Goal: Information Seeking & Learning: Check status

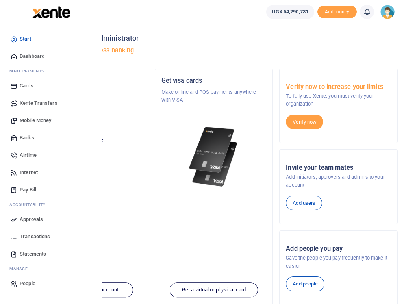
click at [28, 254] on span "Statements" at bounding box center [33, 254] width 26 height 8
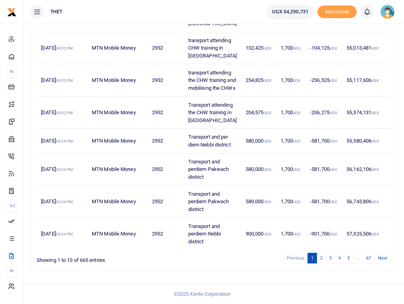
scroll to position [288, 0]
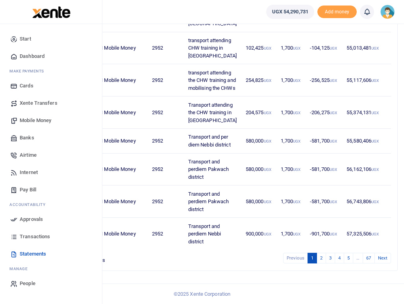
click at [33, 238] on span "Transactions" at bounding box center [35, 237] width 30 height 8
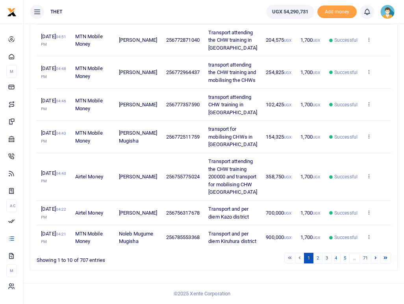
scroll to position [427, 0]
click at [325, 258] on link "3" at bounding box center [326, 258] width 9 height 11
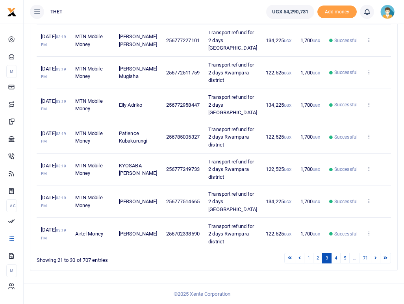
scroll to position [373, 0]
click at [336, 258] on link "4" at bounding box center [335, 258] width 9 height 11
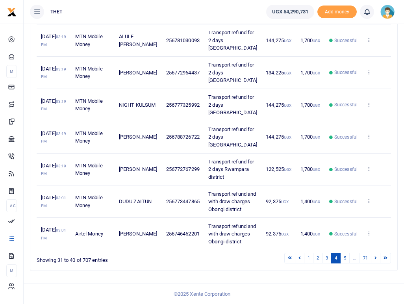
scroll to position [404, 0]
click at [344, 257] on link "5" at bounding box center [344, 258] width 9 height 11
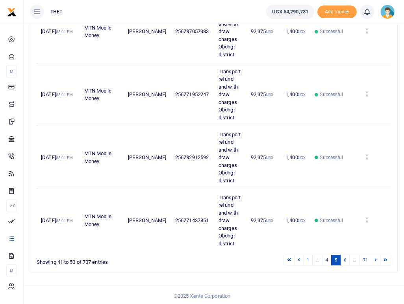
scroll to position [527, 0]
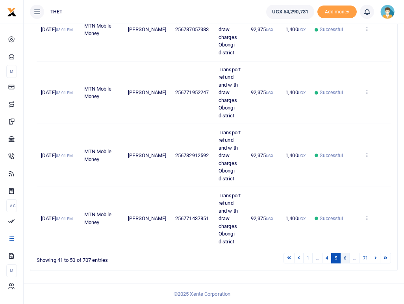
click at [344, 259] on link "6" at bounding box center [344, 258] width 9 height 11
click at [375, 259] on icon at bounding box center [376, 258] width 2 height 4
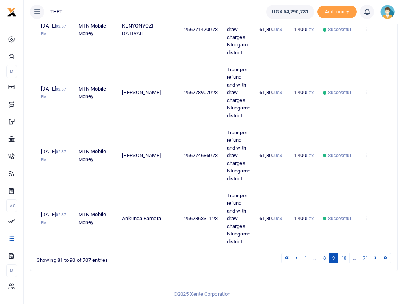
click at [375, 259] on icon at bounding box center [376, 258] width 2 height 4
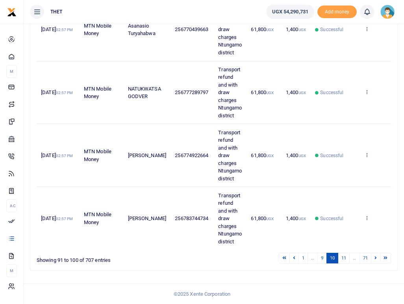
click at [375, 259] on icon at bounding box center [376, 258] width 2 height 4
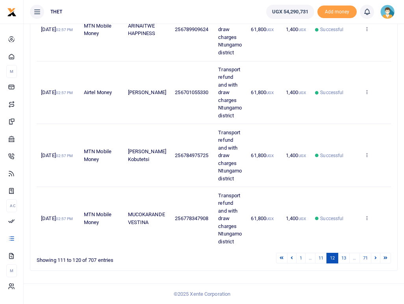
click at [375, 259] on icon at bounding box center [376, 258] width 2 height 4
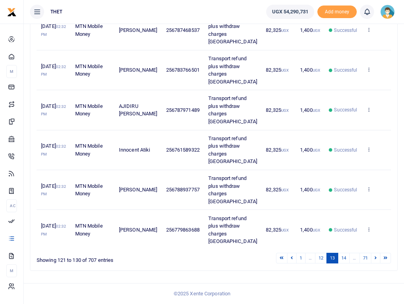
click at [375, 259] on icon at bounding box center [376, 258] width 2 height 4
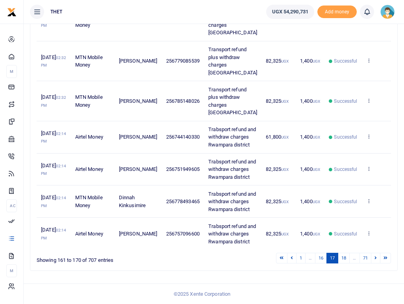
click at [375, 259] on icon at bounding box center [376, 258] width 2 height 4
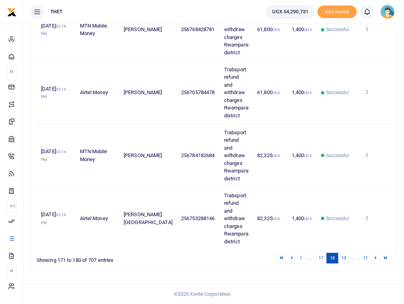
click at [375, 259] on icon at bounding box center [376, 258] width 2 height 4
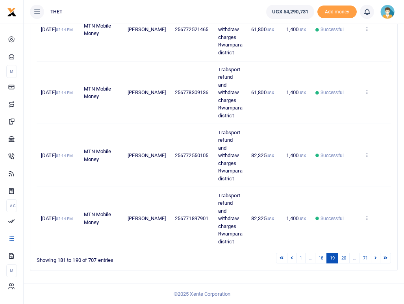
click at [375, 259] on icon at bounding box center [376, 258] width 2 height 4
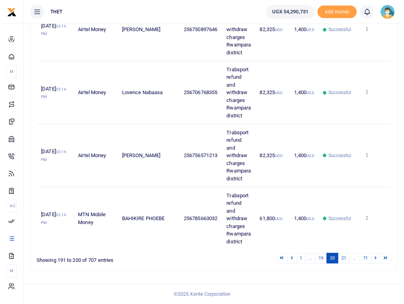
click at [375, 259] on icon at bounding box center [376, 258] width 2 height 4
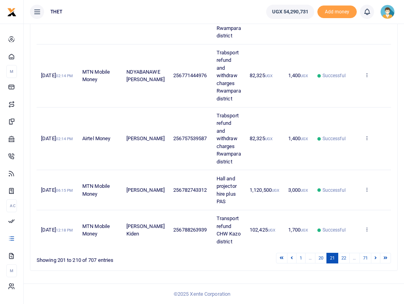
scroll to position [480, 0]
click at [375, 259] on icon at bounding box center [376, 258] width 2 height 4
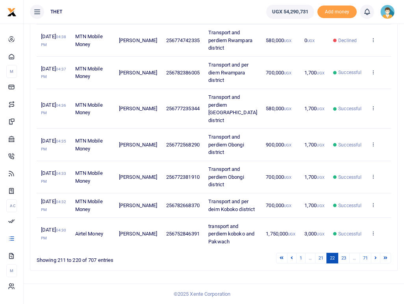
scroll to position [373, 0]
click at [375, 259] on icon at bounding box center [376, 258] width 2 height 4
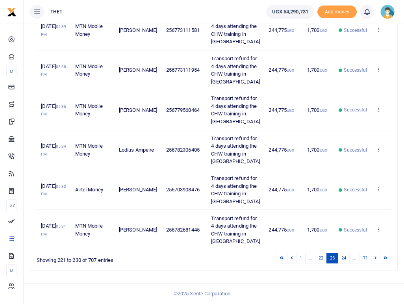
scroll to position [434, 0]
click at [341, 258] on link "24" at bounding box center [344, 258] width 12 height 11
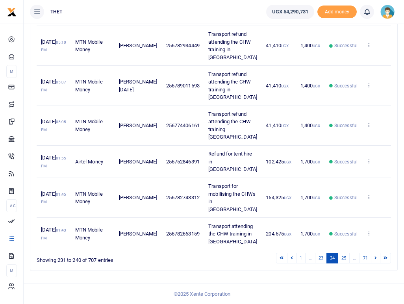
scroll to position [511, 0]
click at [368, 230] on icon at bounding box center [368, 233] width 5 height 6
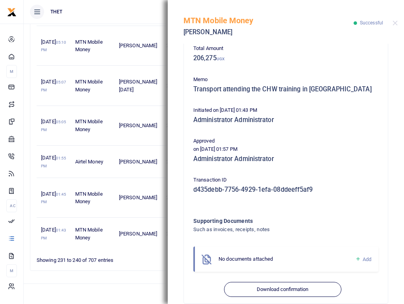
scroll to position [146, 0]
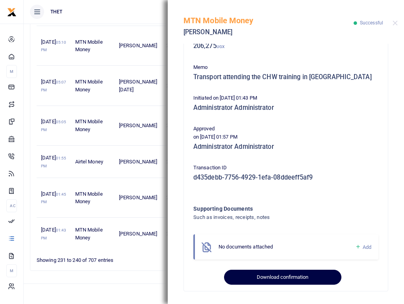
click at [304, 280] on button "Download confirmation" at bounding box center [282, 277] width 117 height 15
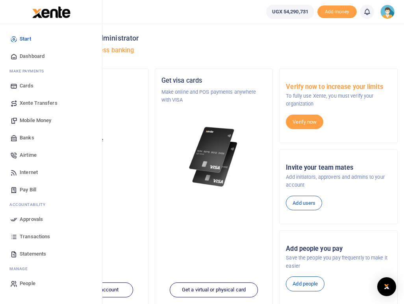
click at [30, 237] on span "Transactions" at bounding box center [35, 237] width 30 height 8
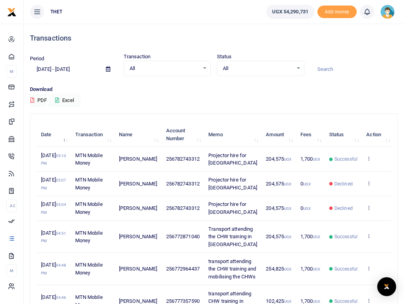
click at [328, 69] on input at bounding box center [354, 69] width 87 height 13
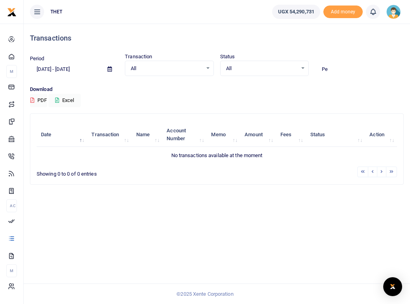
type input "P"
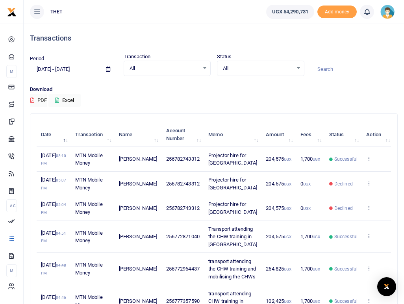
click at [204, 69] on div "All Select an option..." at bounding box center [167, 68] width 87 height 9
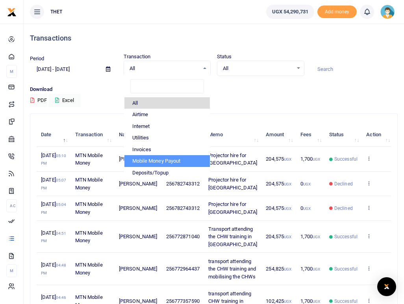
click at [150, 160] on li "Mobile Money Payout" at bounding box center [167, 161] width 86 height 12
select select "PAYOUT"
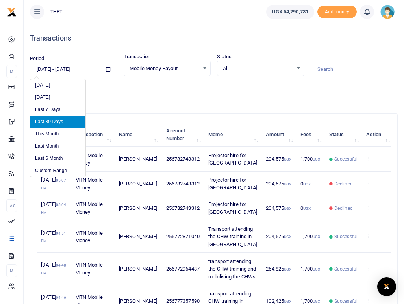
click at [86, 69] on input "[DATE] - [DATE]" at bounding box center [65, 69] width 70 height 13
click at [92, 69] on input "[DATE] - [DATE]" at bounding box center [65, 69] width 70 height 13
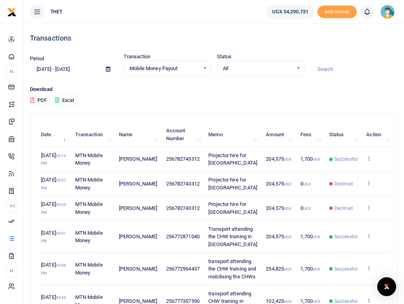
click at [108, 69] on icon at bounding box center [108, 69] width 4 height 5
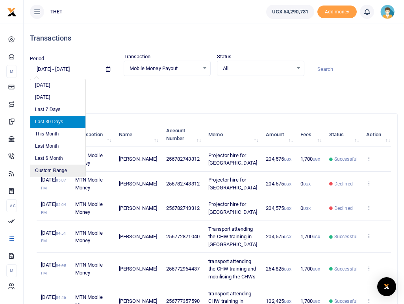
click at [54, 174] on li "Custom Range" at bounding box center [57, 171] width 55 height 12
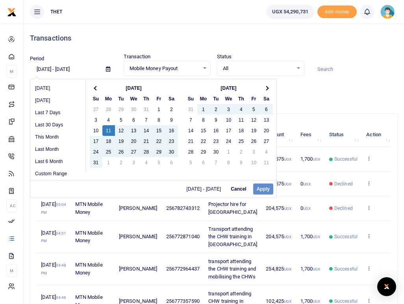
click at [238, 187] on button "Cancel" at bounding box center [238, 189] width 22 height 11
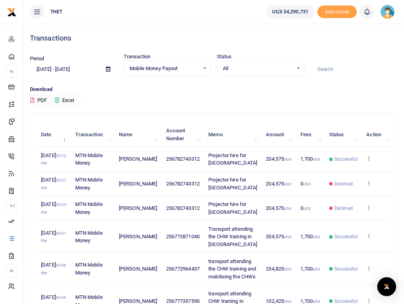
click at [107, 67] on icon at bounding box center [108, 69] width 4 height 5
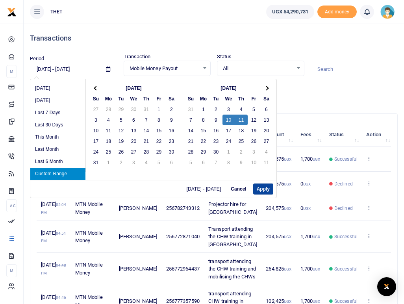
click at [273, 187] on button "Apply" at bounding box center [263, 189] width 20 height 11
type input "09/10/2025 - 09/11/2025"
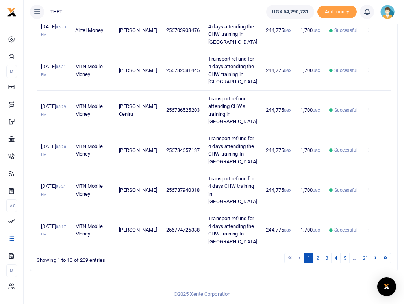
scroll to position [588, 0]
click at [317, 258] on link "2" at bounding box center [317, 258] width 9 height 11
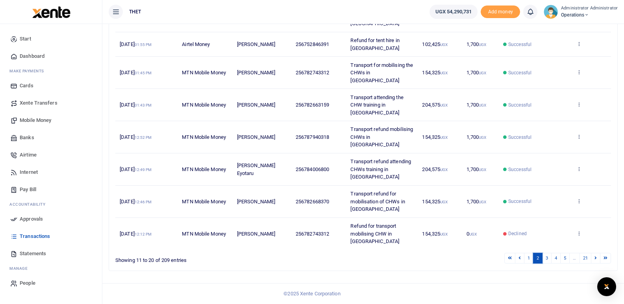
scroll to position [273, 0]
